Goal: Task Accomplishment & Management: Manage account settings

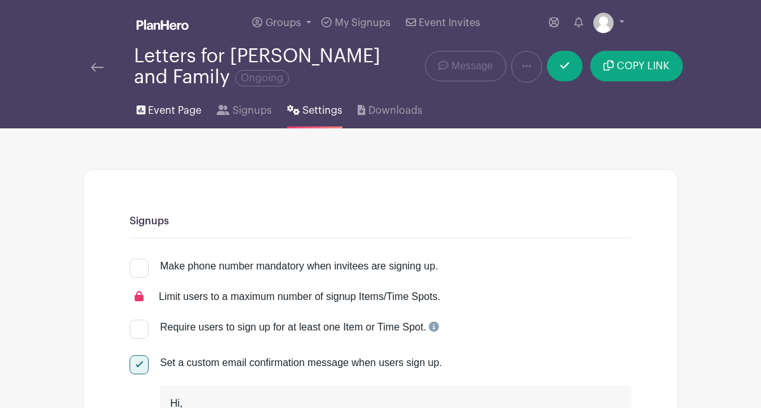
click at [187, 114] on span "Event Page" at bounding box center [174, 110] width 53 height 15
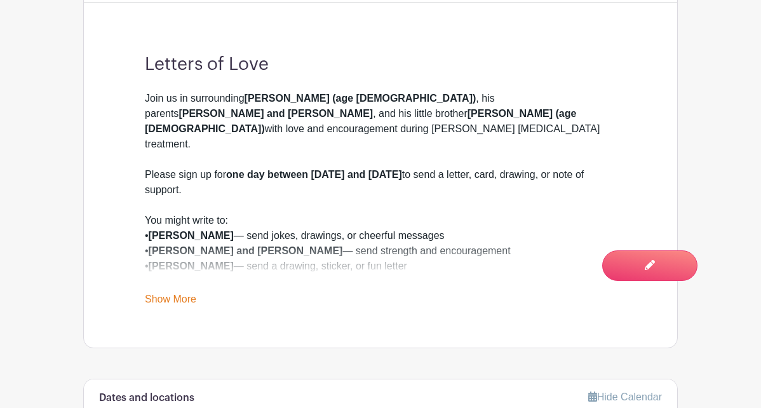
scroll to position [400, 0]
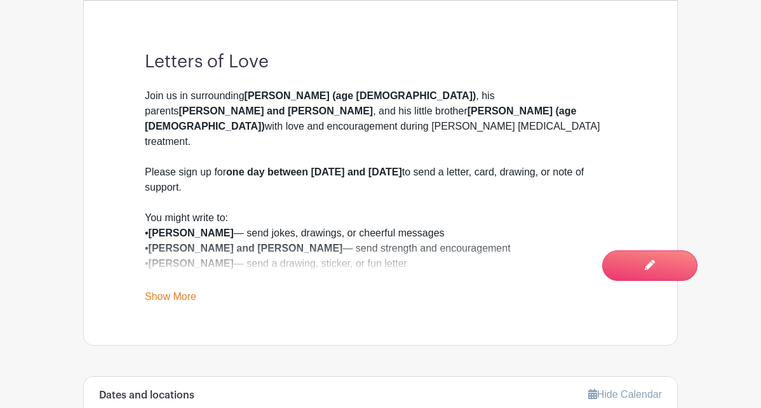
click at [173, 301] on link "Show More" at bounding box center [170, 299] width 51 height 16
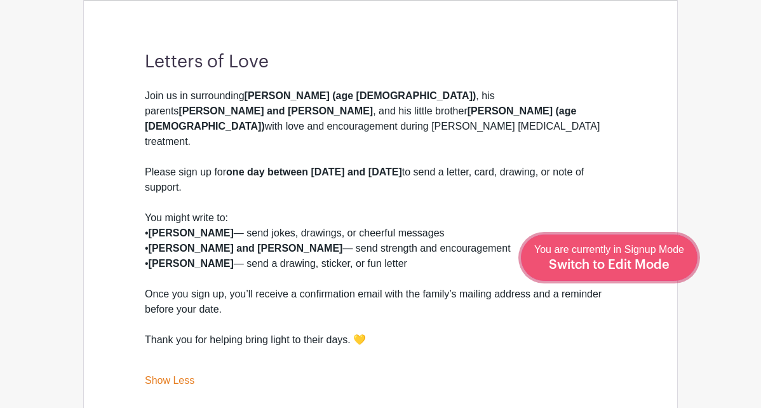
click at [641, 261] on span "Switch to Edit Mode" at bounding box center [609, 265] width 121 height 13
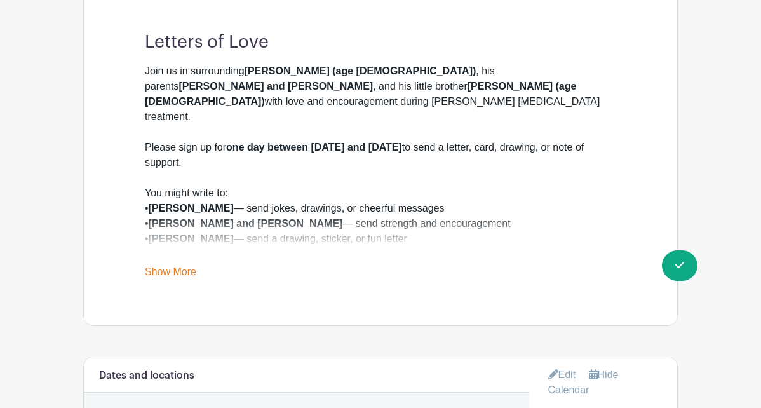
scroll to position [405, 0]
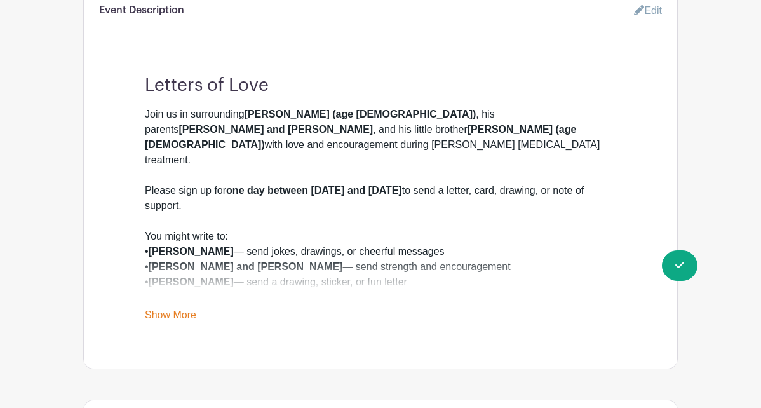
click at [602, 123] on div "Join us in surrounding Rowen (age 7) , his parents Gabi and Russell , and his l…" at bounding box center [381, 145] width 472 height 76
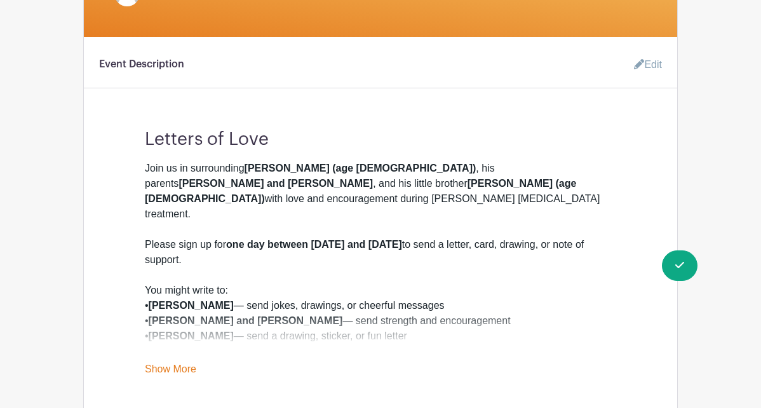
scroll to position [343, 0]
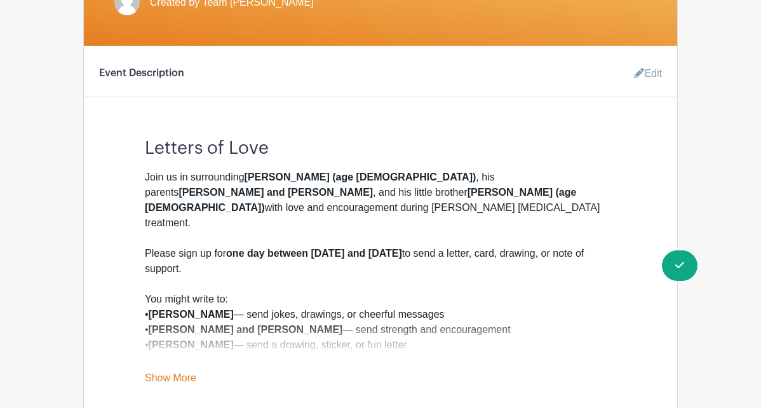
click at [648, 71] on link "Edit" at bounding box center [643, 73] width 38 height 25
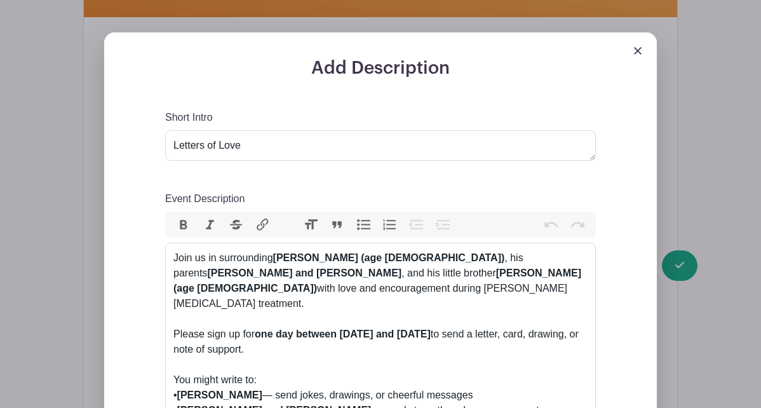
scroll to position [382, 0]
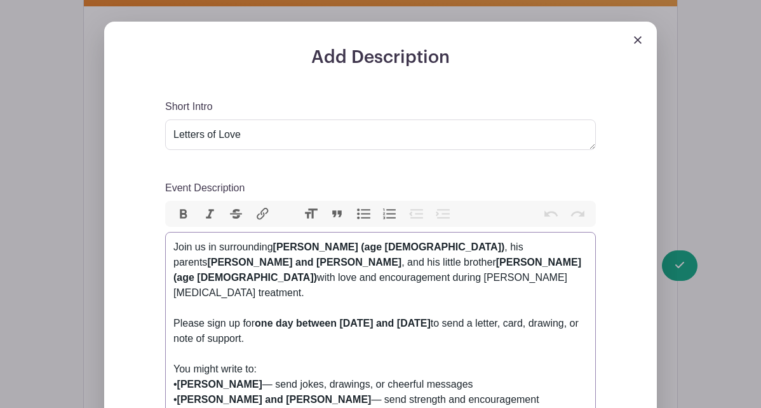
click at [227, 266] on strong "Milo (age 6)" at bounding box center [378, 270] width 408 height 26
click at [202, 264] on strong "Milo (age 6 on Oct 20)" at bounding box center [378, 270] width 408 height 26
type trix-editor "<div>Join us in surrounding <strong>Rowen (age 7)</strong>, his parents <strong…"
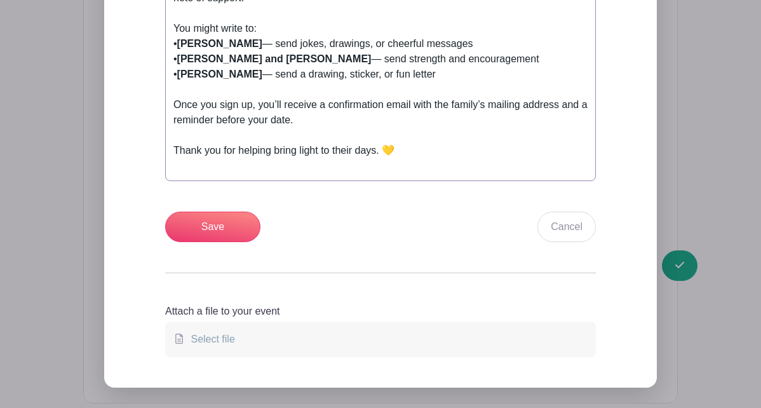
scroll to position [748, 0]
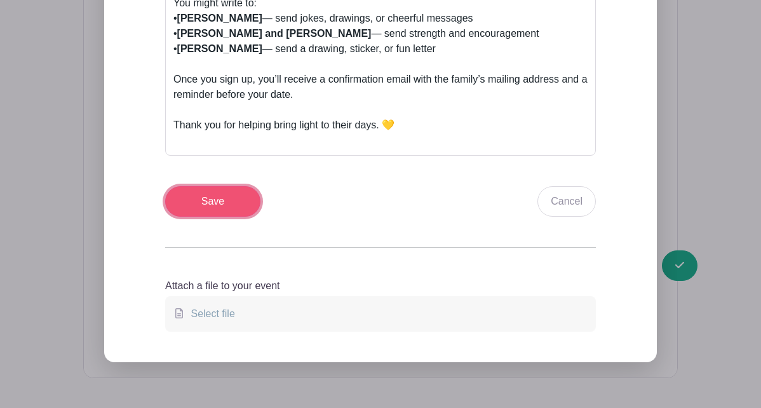
click at [221, 186] on input "Save" at bounding box center [212, 201] width 95 height 31
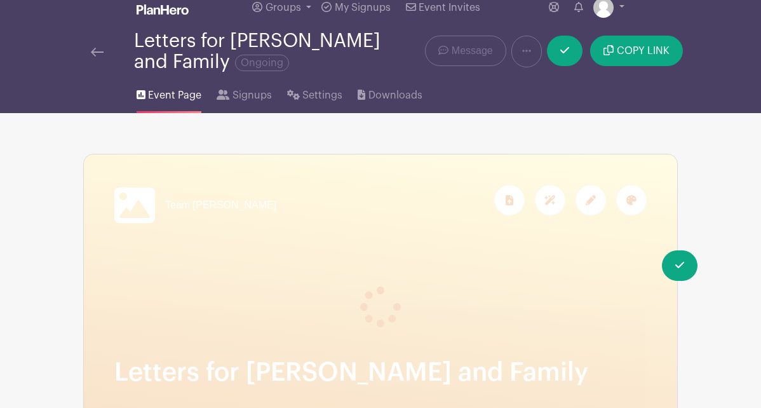
scroll to position [0, 0]
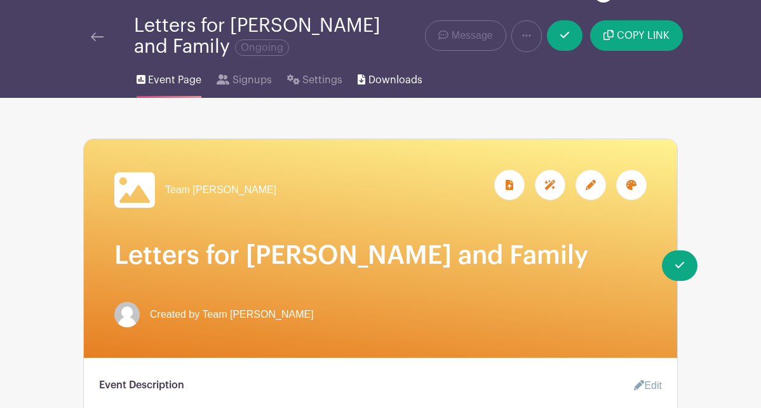
scroll to position [31, 0]
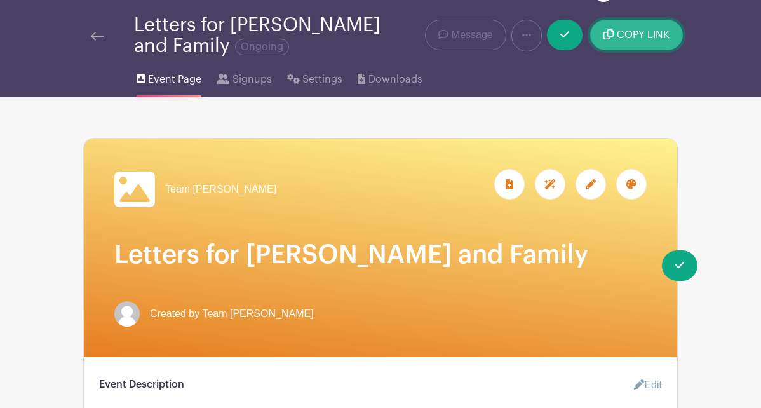
click at [653, 41] on button "COPY LINK" at bounding box center [636, 35] width 92 height 31
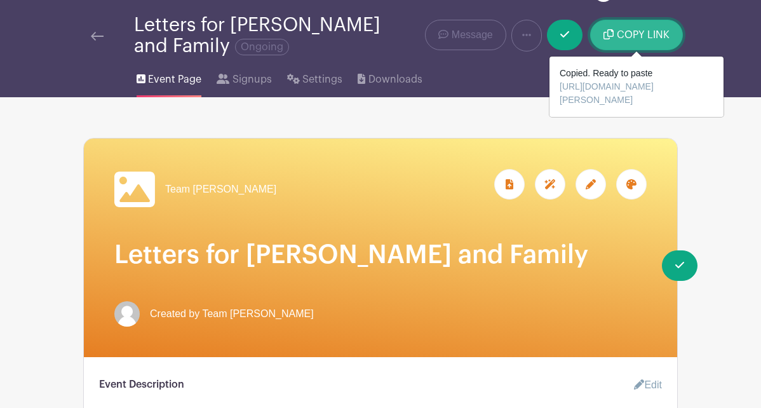
click at [624, 37] on span "COPY LINK" at bounding box center [643, 35] width 53 height 10
